Goal: Task Accomplishment & Management: Use online tool/utility

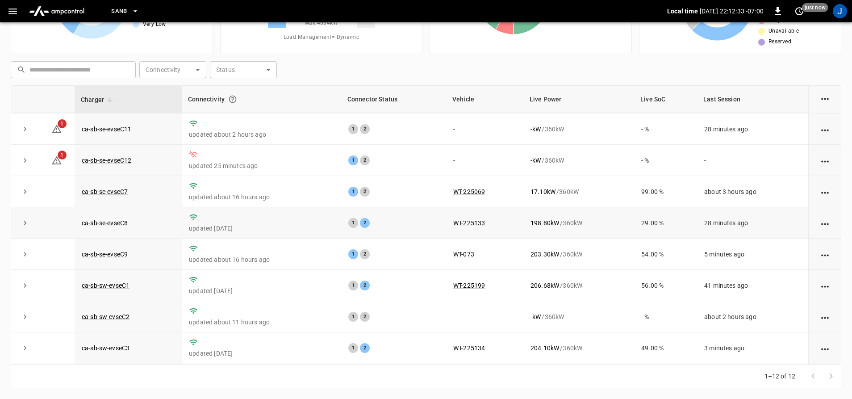
scroll to position [129, 0]
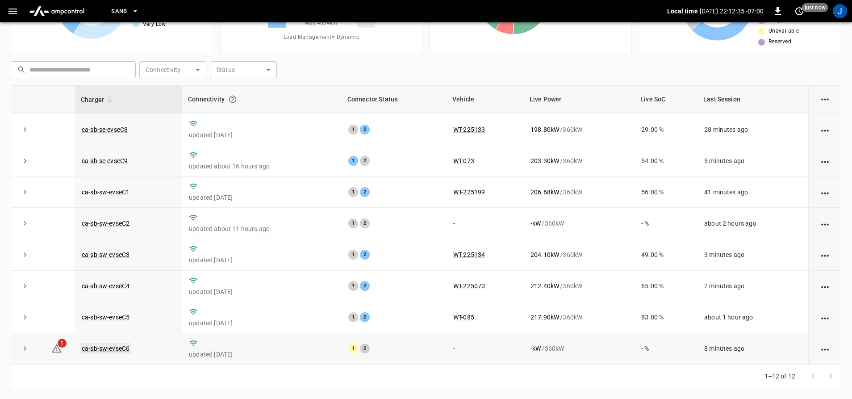
click at [122, 351] on link "ca-sb-sw-evseC6" at bounding box center [105, 348] width 51 height 11
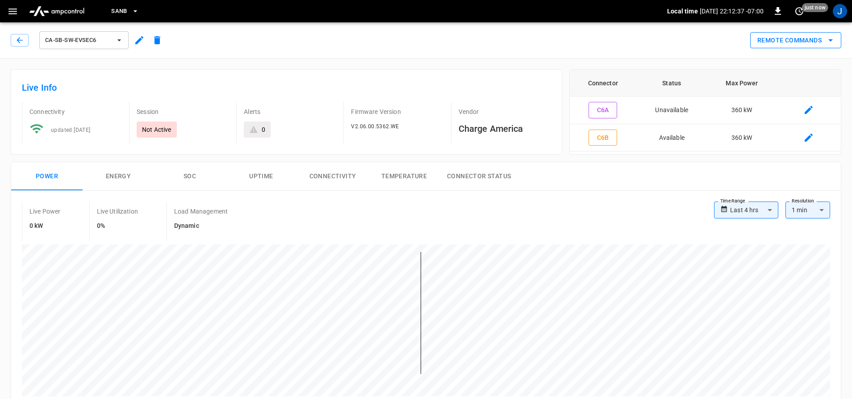
click at [776, 37] on button "Remote Commands" at bounding box center [795, 40] width 91 height 17
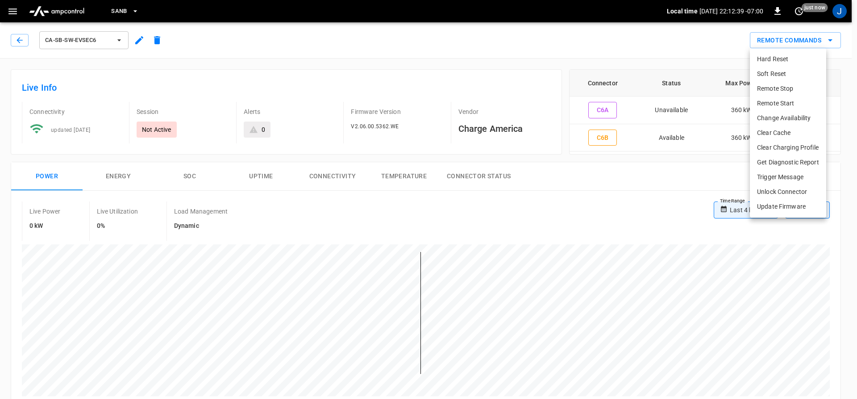
click at [783, 59] on li "Hard Reset" at bounding box center [788, 59] width 76 height 15
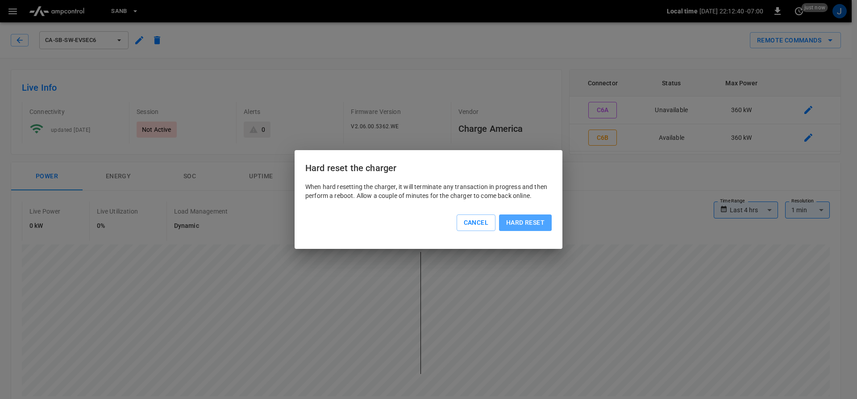
drag, startPoint x: 516, startPoint y: 219, endPoint x: 515, endPoint y: 226, distance: 7.3
click at [515, 226] on button "Hard reset" at bounding box center [525, 222] width 53 height 17
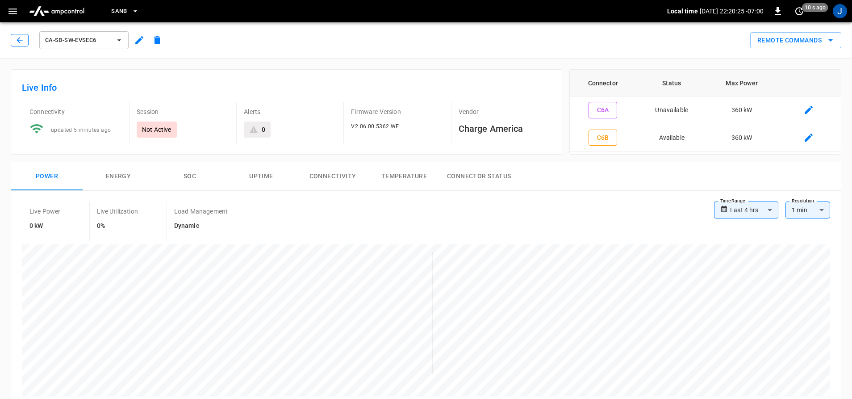
click at [14, 44] on button "button" at bounding box center [20, 40] width 18 height 13
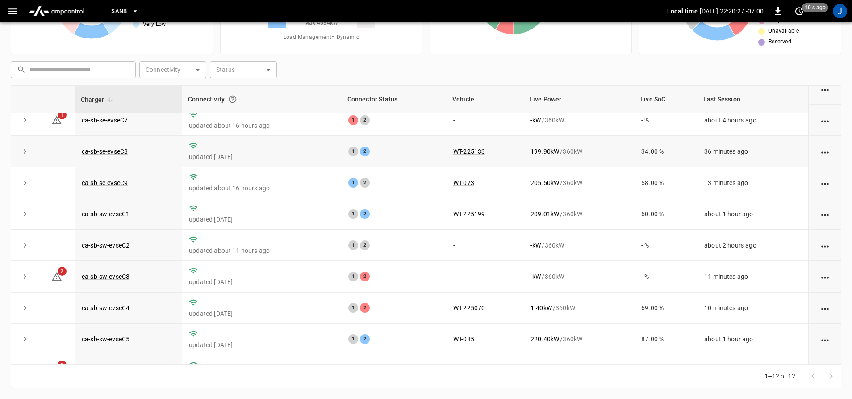
scroll to position [129, 0]
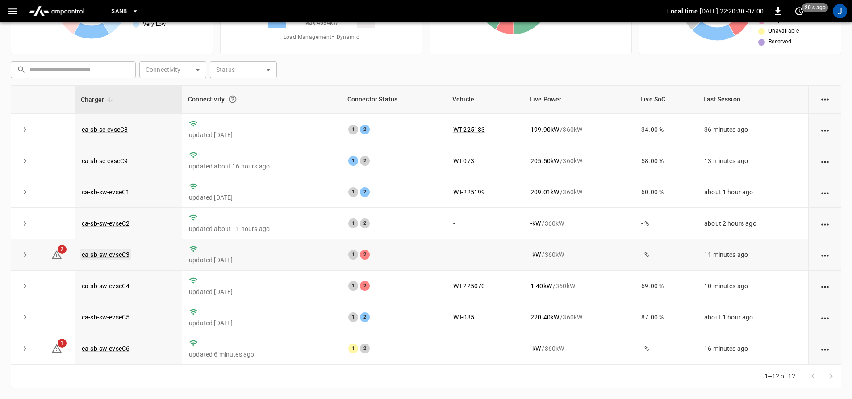
click at [122, 257] on link "ca-sb-sw-evseC3" at bounding box center [105, 254] width 51 height 11
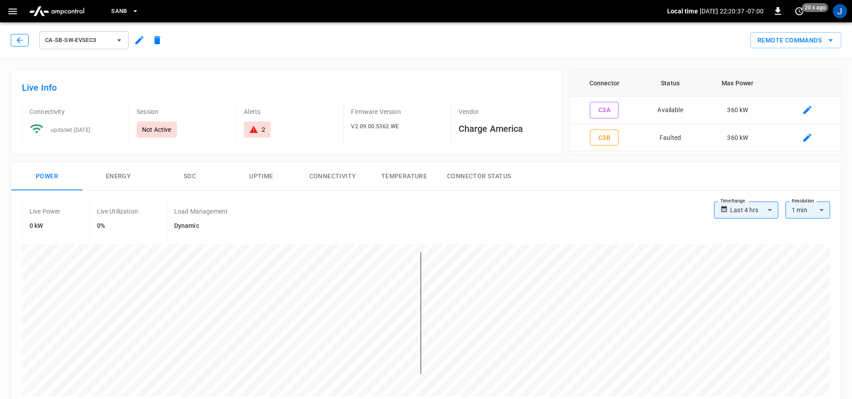
click at [21, 39] on icon "button" at bounding box center [19, 40] width 9 height 9
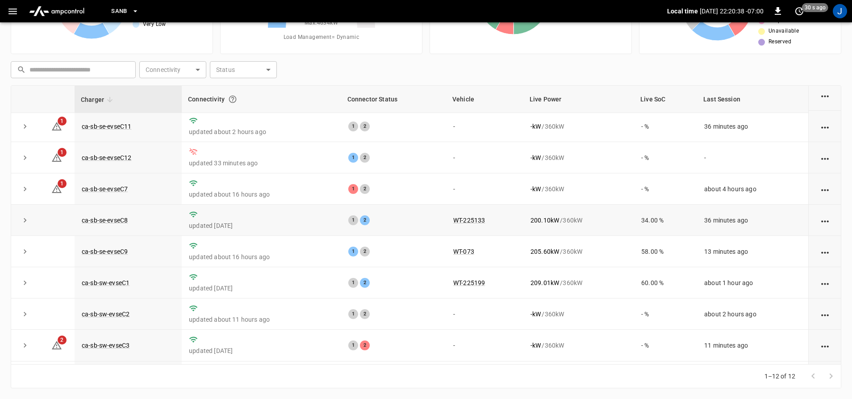
scroll to position [89, 0]
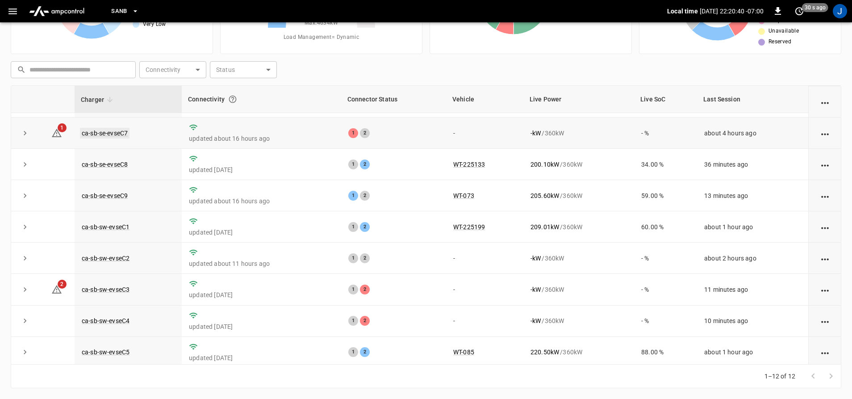
click at [117, 135] on link "ca-sb-se-evseC7" at bounding box center [105, 133] width 50 height 11
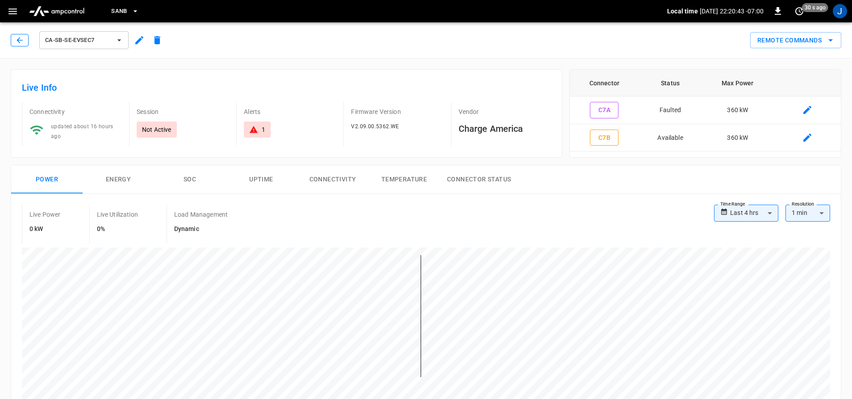
click at [27, 37] on button "button" at bounding box center [20, 40] width 18 height 13
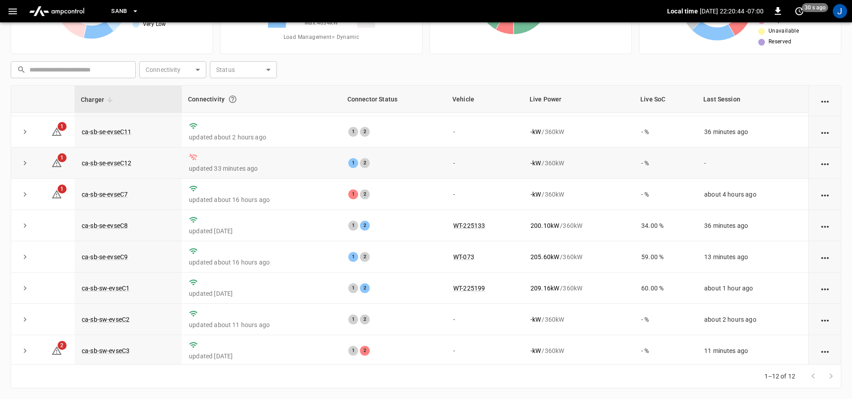
scroll to position [129, 0]
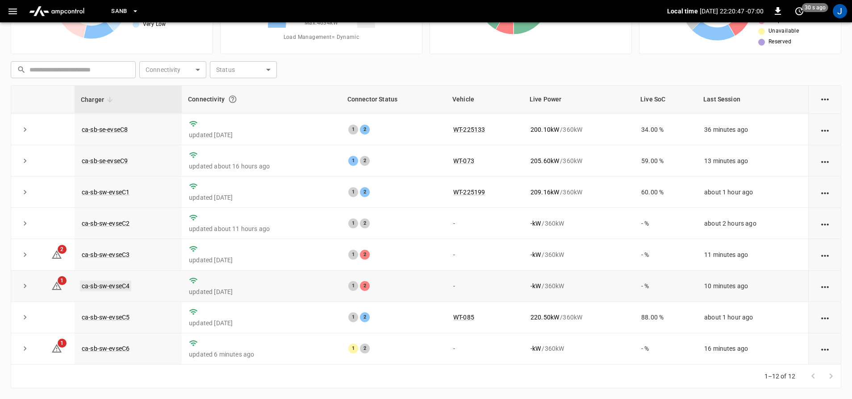
click at [98, 283] on link "ca-sb-sw-evseC4" at bounding box center [105, 285] width 51 height 11
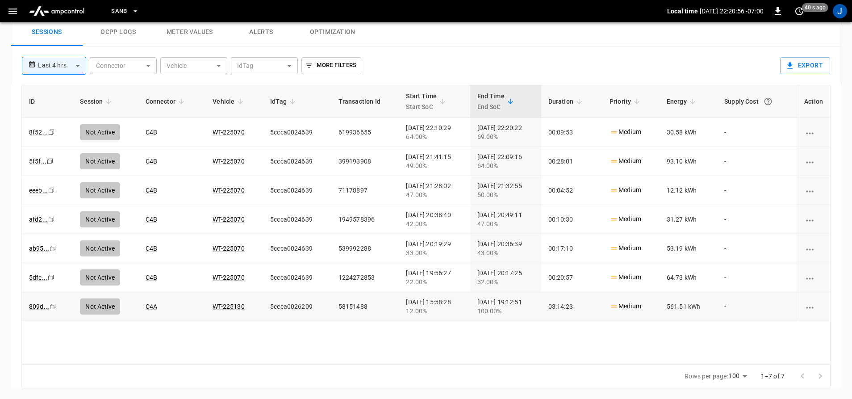
scroll to position [431, 0]
